Goal: Navigation & Orientation: Find specific page/section

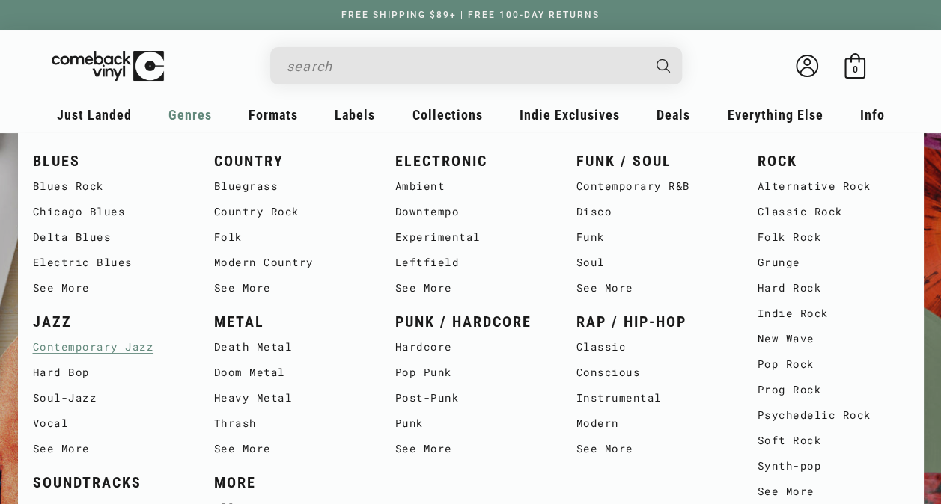
scroll to position [0, 940]
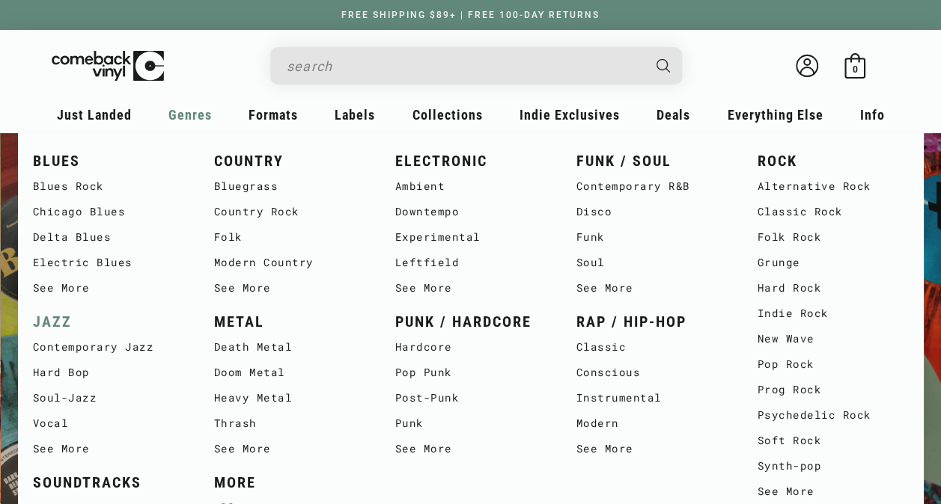
click at [54, 320] on link "JAZZ" at bounding box center [108, 322] width 151 height 25
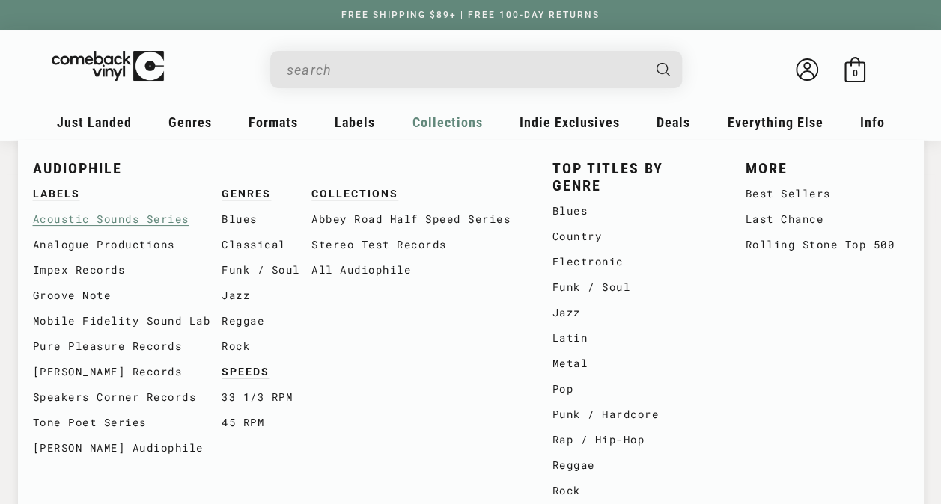
click at [144, 219] on link "Acoustic Sounds Series" at bounding box center [127, 219] width 189 height 25
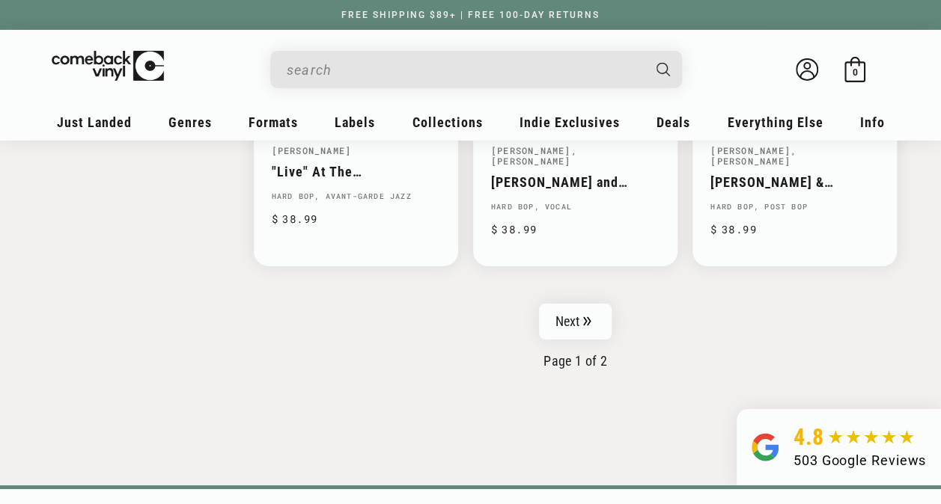
scroll to position [2544, 0]
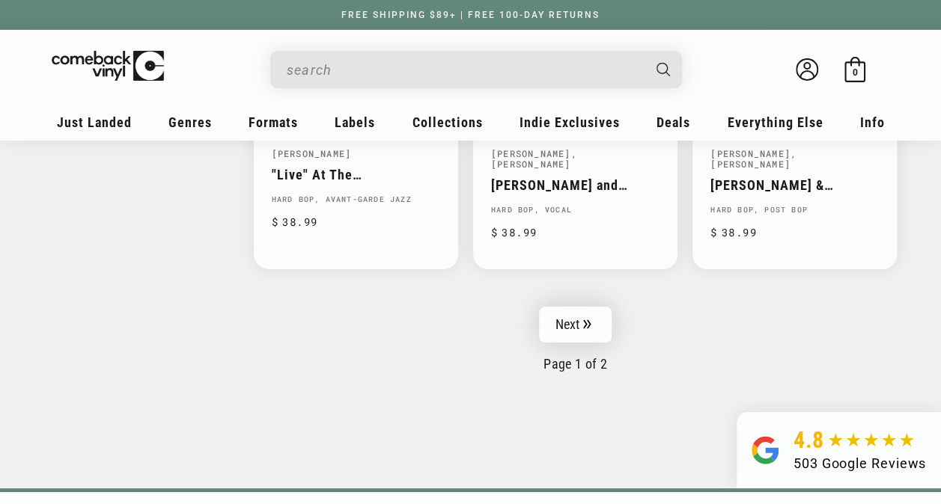
click at [562, 307] on link "Next" at bounding box center [575, 325] width 73 height 36
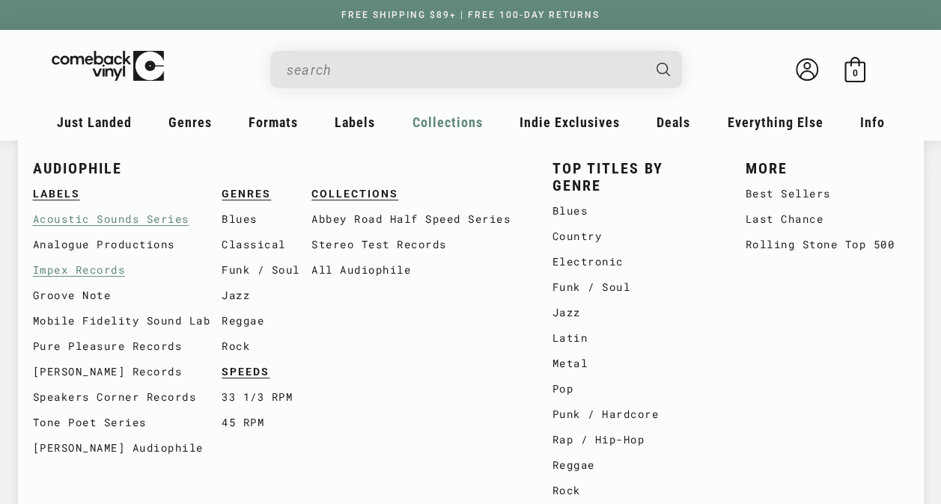
click at [73, 274] on link "Impex Records" at bounding box center [127, 269] width 189 height 25
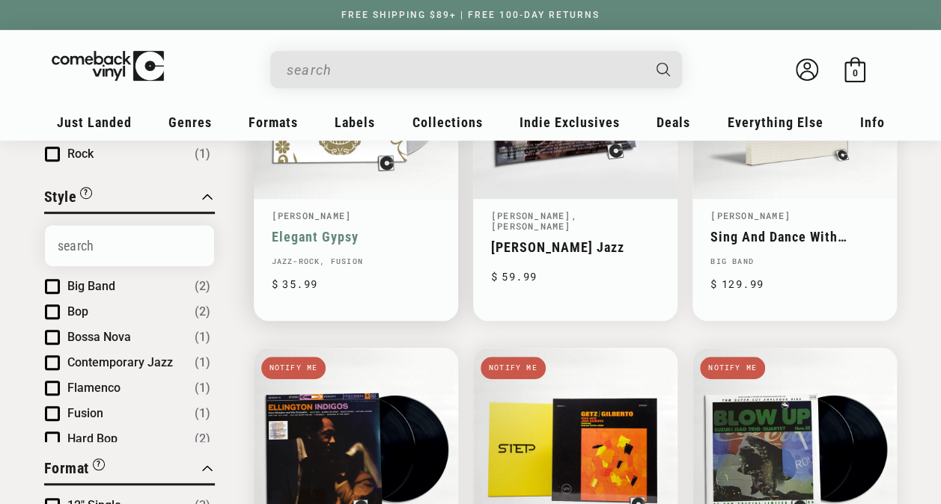
scroll to position [150, 0]
